Goal: Transaction & Acquisition: Purchase product/service

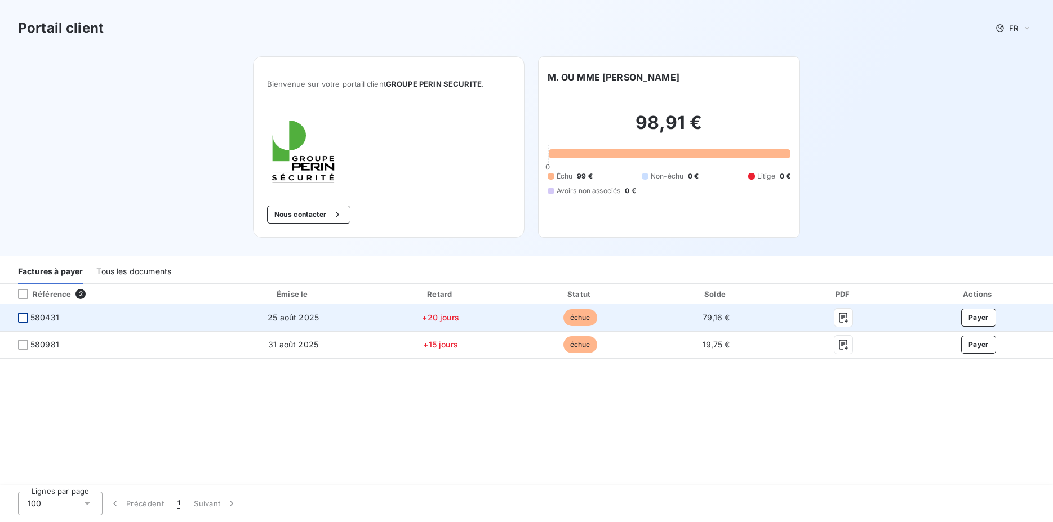
click at [24, 319] on div at bounding box center [23, 318] width 10 height 10
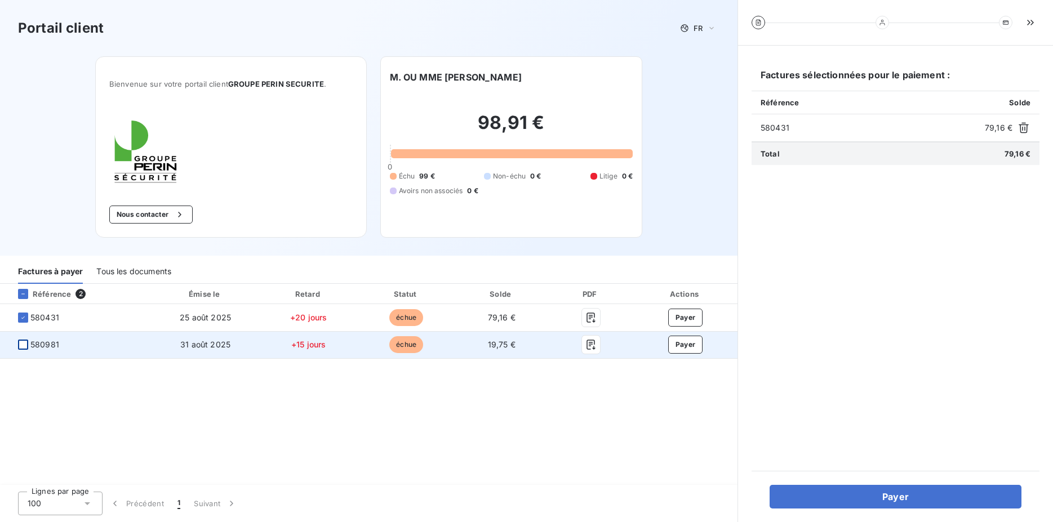
click at [22, 342] on div at bounding box center [23, 345] width 10 height 10
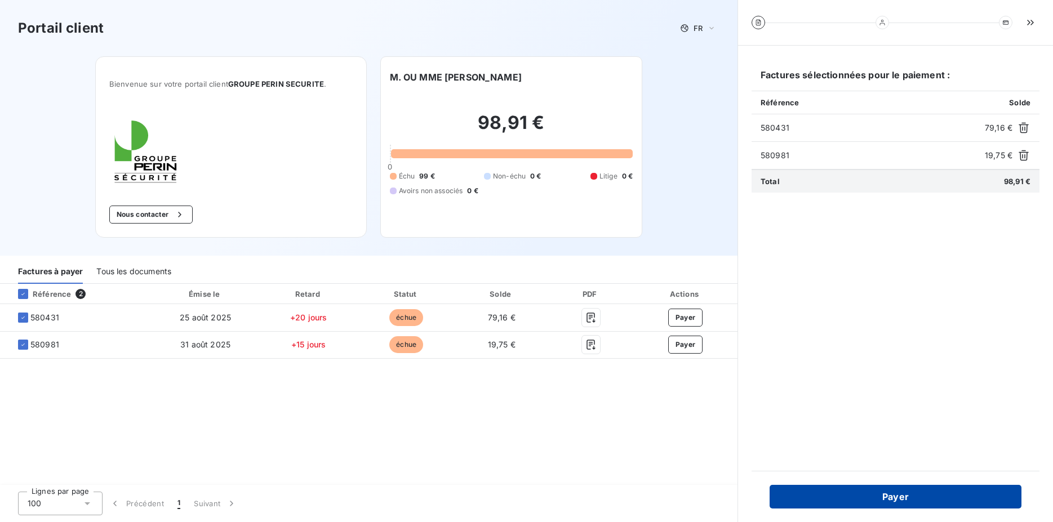
click at [891, 495] on button "Payer" at bounding box center [896, 497] width 252 height 24
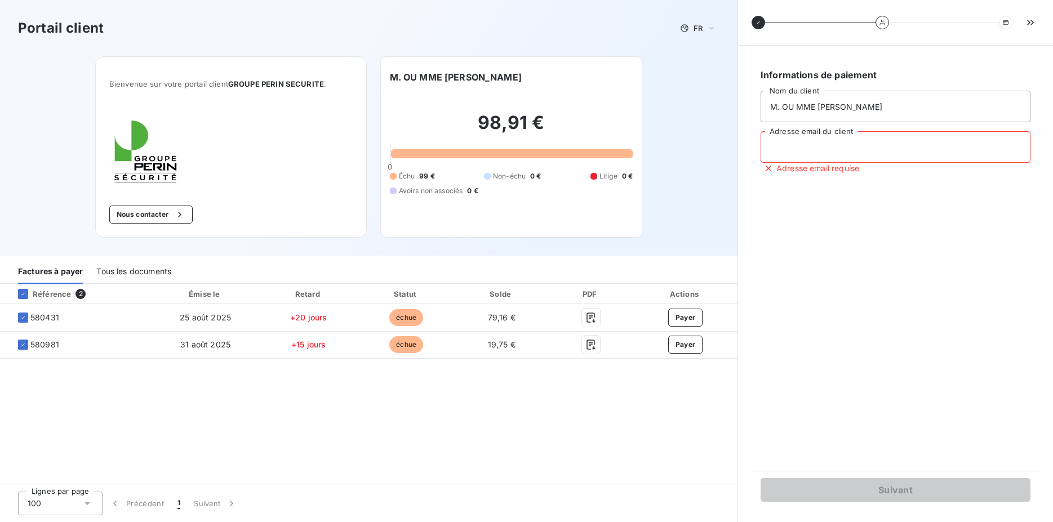
click at [859, 150] on input "Adresse email du client" at bounding box center [896, 147] width 270 height 32
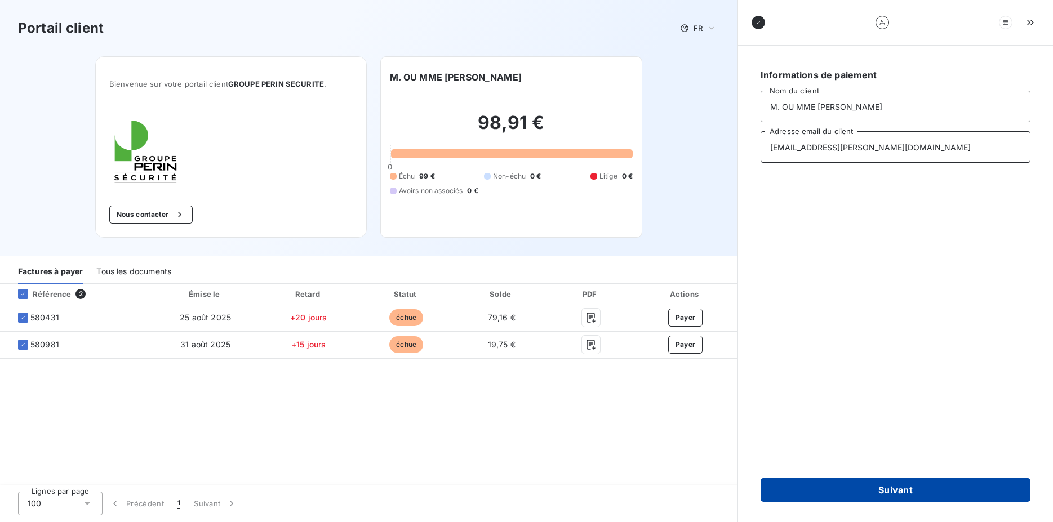
type input "[EMAIL_ADDRESS][PERSON_NAME][DOMAIN_NAME]"
click at [893, 486] on button "Suivant" at bounding box center [896, 490] width 270 height 24
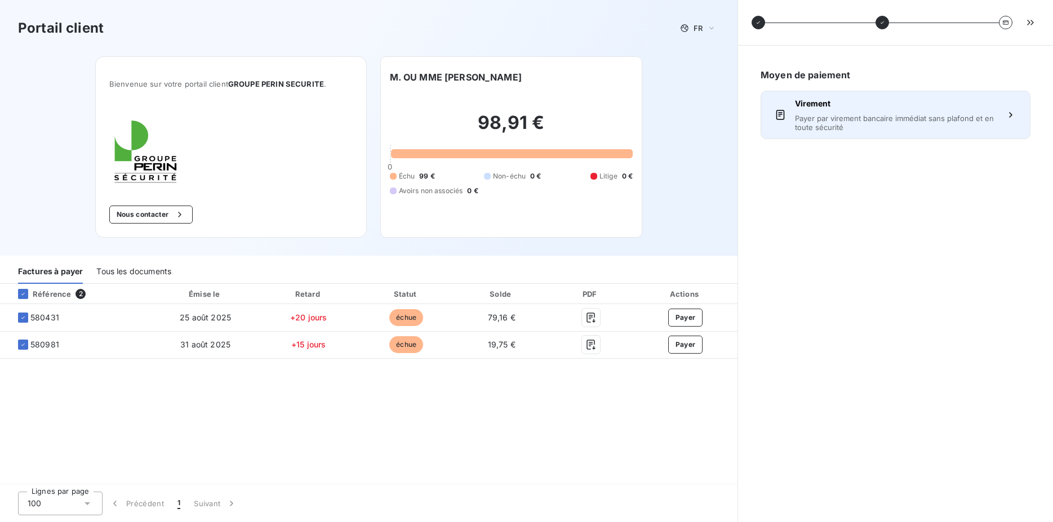
click at [950, 114] on span "Payer par virement bancaire immédiat sans plafond et en toute sécurité" at bounding box center [895, 123] width 201 height 18
